Goal: Obtain resource: Obtain resource

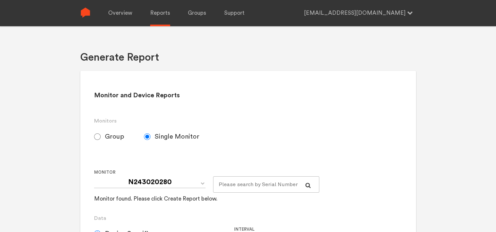
select select "Chugoku Electrical Instruments Default Group"
click at [109, 137] on span "Group" at bounding box center [114, 137] width 19 height 8
click at [101, 137] on input "Group" at bounding box center [97, 136] width 7 height 7
radio input "true"
radio input "false"
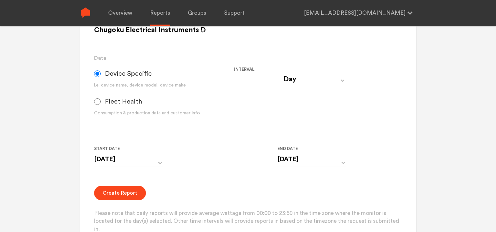
scroll to position [164, 0]
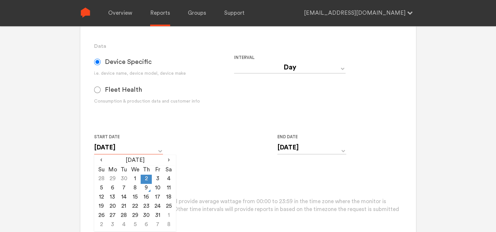
click at [131, 148] on input "[DATE]" at bounding box center [128, 147] width 69 height 13
click at [132, 190] on td "8" at bounding box center [135, 188] width 11 height 9
type input "[DATE]"
click at [287, 147] on input "[DATE]" at bounding box center [311, 147] width 69 height 13
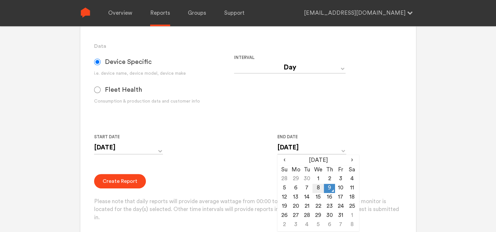
click at [319, 191] on td "8" at bounding box center [318, 188] width 11 height 9
type input "[DATE]"
click at [241, 170] on form "Group Single Monitor Monitor Group Chugoku Electrical Instruments Default Group…" at bounding box center [248, 93] width 308 height 257
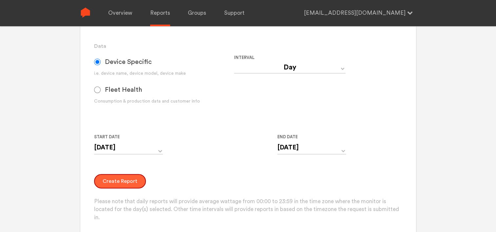
click at [119, 182] on button "Create Report" at bounding box center [120, 181] width 52 height 14
click at [124, 184] on button "Create Report" at bounding box center [120, 181] width 52 height 14
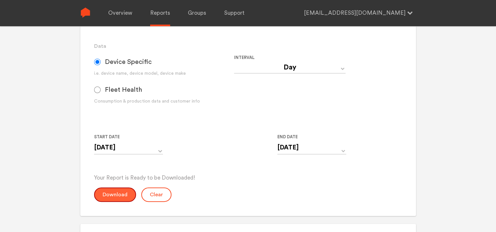
click at [115, 197] on button "Download" at bounding box center [115, 195] width 42 height 14
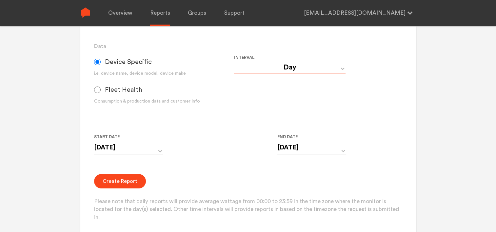
click at [287, 70] on select "Day Year Month Week Hour 30 Minute 15 Minute 5 Minute Minute" at bounding box center [289, 68] width 111 height 12
select select "Minute"
click at [234, 62] on select "Day Year Month Week Hour 30 Minute 15 Minute 5 Minute Minute" at bounding box center [289, 68] width 111 height 12
type input "[DATE] 12:00 AM"
type input "[DATE] 11:59 PM"
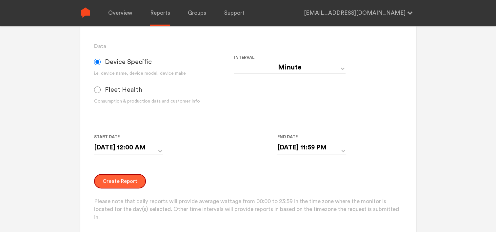
click at [121, 183] on button "Create Report" at bounding box center [120, 181] width 52 height 14
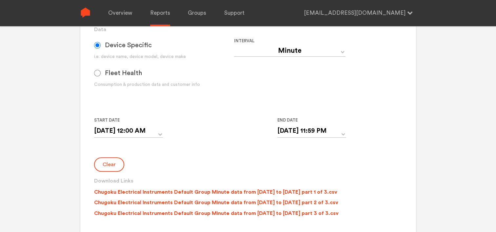
scroll to position [197, 0]
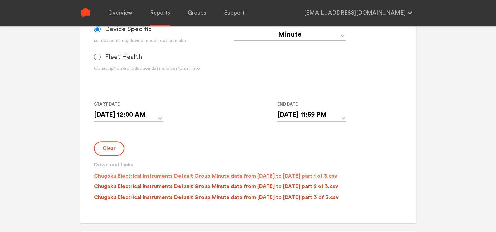
click at [214, 177] on p "Chugoku Electrical Instruments Default Group Minute data from [DATE] to [DATE] …" at bounding box center [215, 176] width 243 height 8
click at [215, 186] on p "Chugoku Electrical Instruments Default Group Minute data from [DATE] to [DATE] …" at bounding box center [216, 187] width 244 height 8
click at [217, 198] on p "Chugoku Electrical Instruments Default Group Minute data from [DATE] to [DATE] …" at bounding box center [216, 197] width 245 height 8
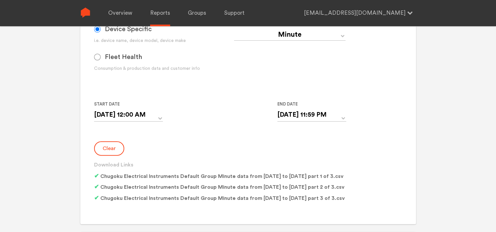
click at [226, 134] on form "Group Single Monitor Monitor Group Chugoku Electrical Instruments Default Group…" at bounding box center [248, 68] width 308 height 273
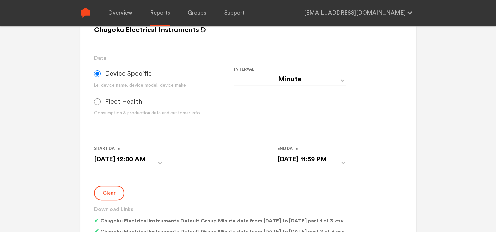
scroll to position [131, 0]
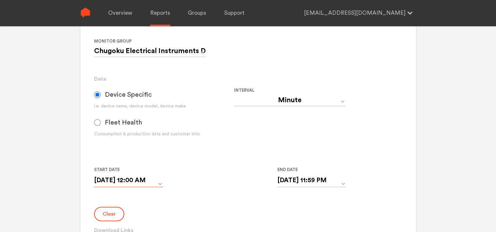
click at [119, 179] on input "[DATE] 12:00 AM" at bounding box center [128, 180] width 69 height 13
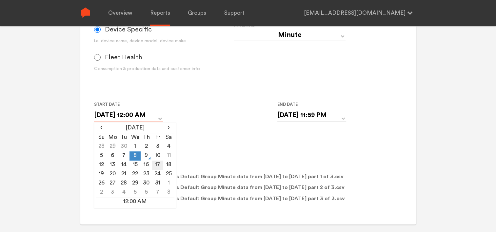
scroll to position [197, 0]
click at [124, 156] on td "7" at bounding box center [123, 155] width 11 height 9
type input "[DATE] 12:00 AM"
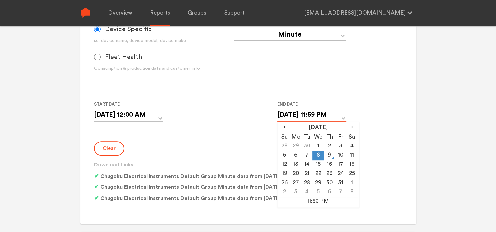
click at [296, 114] on input "[DATE] 11:59 PM" at bounding box center [311, 114] width 69 height 13
click at [308, 156] on td "7" at bounding box center [306, 155] width 11 height 9
type input "[DATE] 11:59 PM"
click at [231, 146] on div "Clear Download Links Chugoku Electrical Instruments Default Group Minute data f…" at bounding box center [248, 173] width 308 height 64
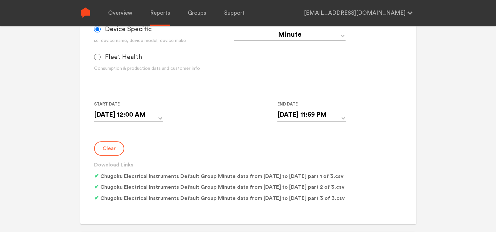
click at [110, 151] on button "Clear" at bounding box center [109, 148] width 30 height 14
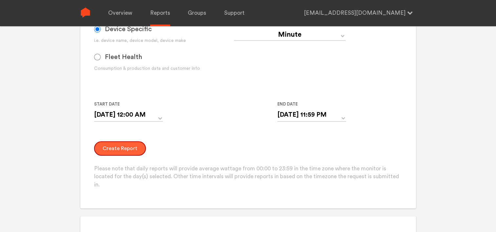
click at [116, 150] on button "Create Report" at bounding box center [120, 148] width 52 height 14
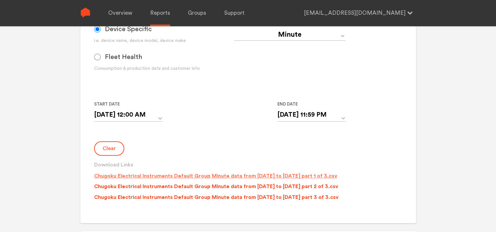
click at [232, 177] on p "Chugoku Electrical Instruments Default Group Minute data from [DATE] to [DATE] …" at bounding box center [215, 176] width 243 height 8
click at [231, 185] on p "Chugoku Electrical Instruments Default Group Minute data from [DATE] to [DATE] …" at bounding box center [216, 187] width 244 height 8
click at [227, 197] on p "Chugoku Electrical Instruments Default Group Minute data from [DATE] to [DATE] …" at bounding box center [216, 197] width 245 height 8
click at [219, 139] on form "Group Single Monitor Monitor Group Chugoku Electrical Instruments Default Group…" at bounding box center [248, 68] width 308 height 272
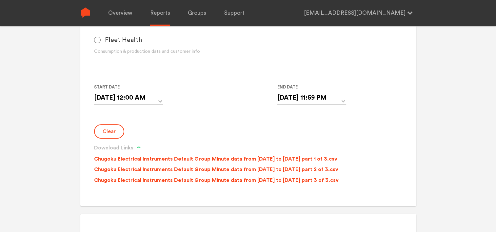
scroll to position [230, 0]
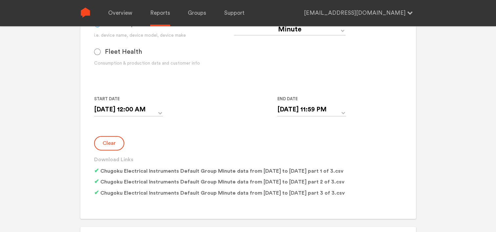
scroll to position [164, 0]
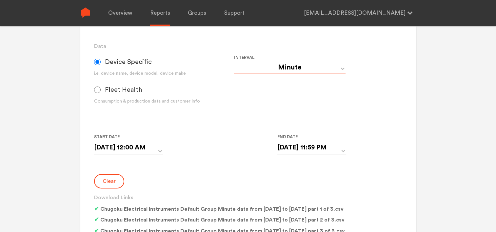
click at [262, 70] on select "Day Year Month Week Hour 30 Minute 15 Minute 5 Minute Minute" at bounding box center [289, 68] width 111 height 12
select select "Day"
click at [234, 62] on select "Day Year Month Week Hour 30 Minute 15 Minute 5 Minute Minute" at bounding box center [289, 68] width 111 height 12
type input "[DATE]"
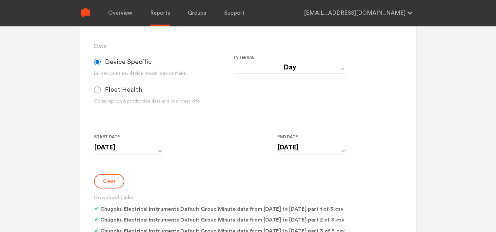
click at [114, 183] on button "Clear" at bounding box center [109, 181] width 30 height 14
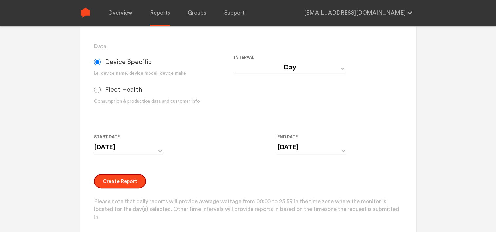
click at [114, 183] on button "Create Report" at bounding box center [120, 181] width 52 height 14
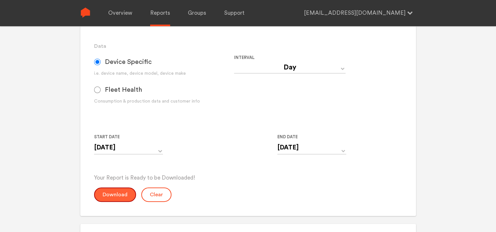
click at [107, 192] on button "Download" at bounding box center [115, 195] width 42 height 14
